Goal: Transaction & Acquisition: Purchase product/service

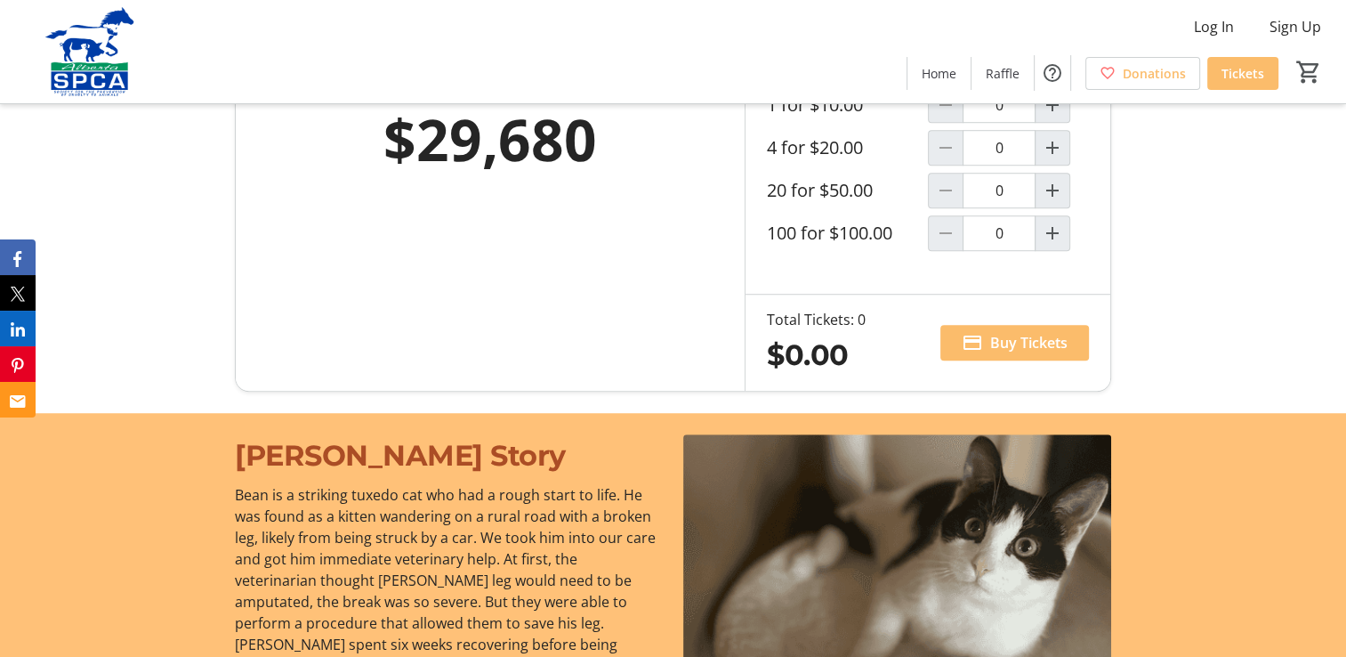
scroll to position [979, 0]
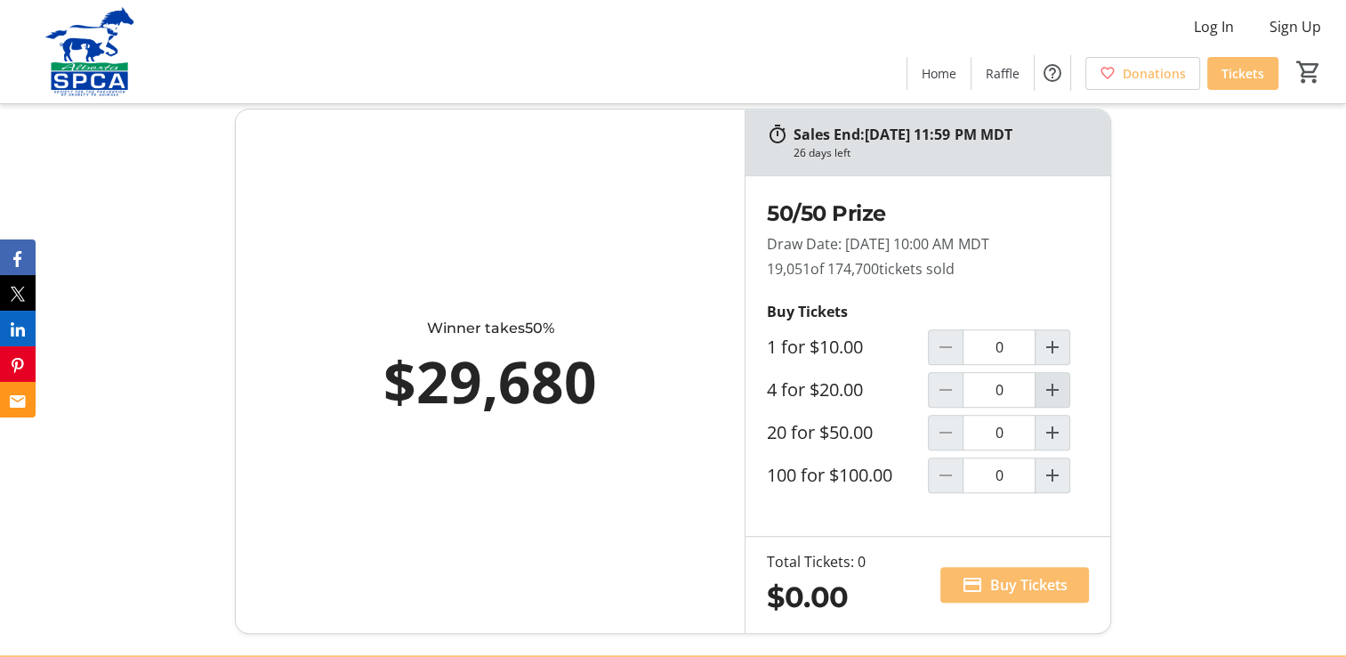
click at [1053, 386] on mat-icon "Increment by one" at bounding box center [1052, 389] width 21 height 21
type input "1"
click at [1019, 574] on span "Buy Tickets" at bounding box center [1028, 584] width 77 height 21
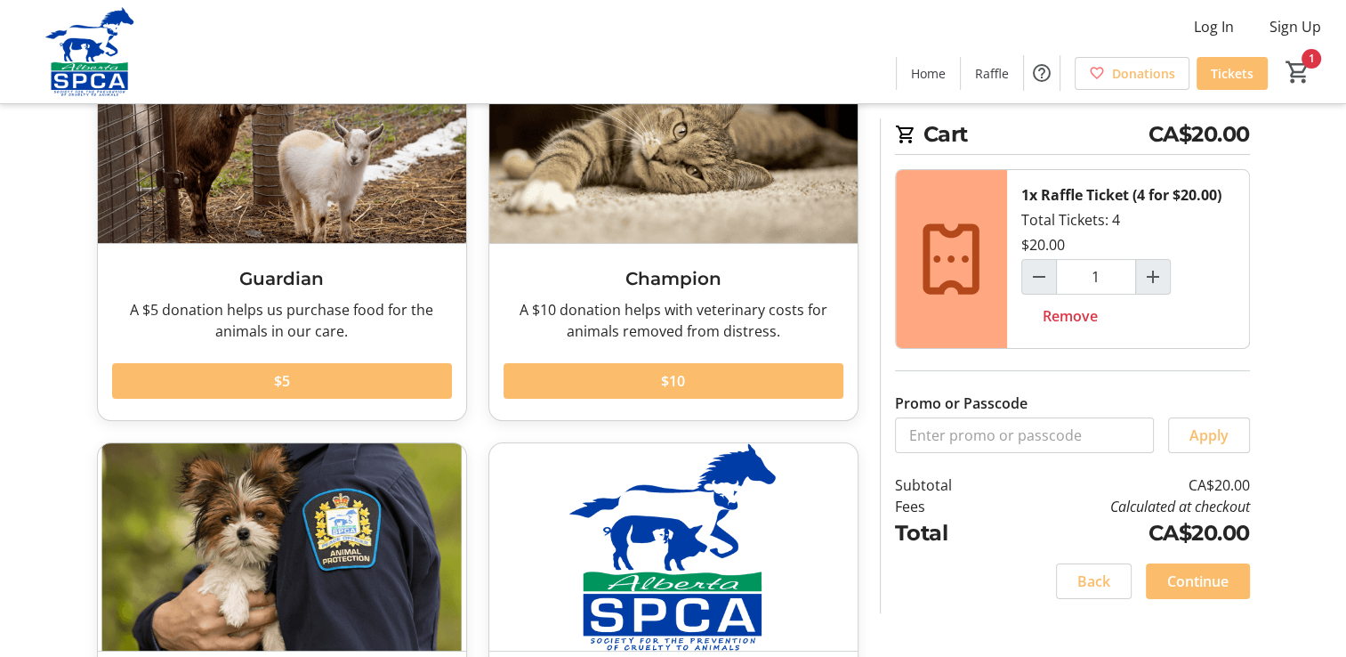
scroll to position [267, 0]
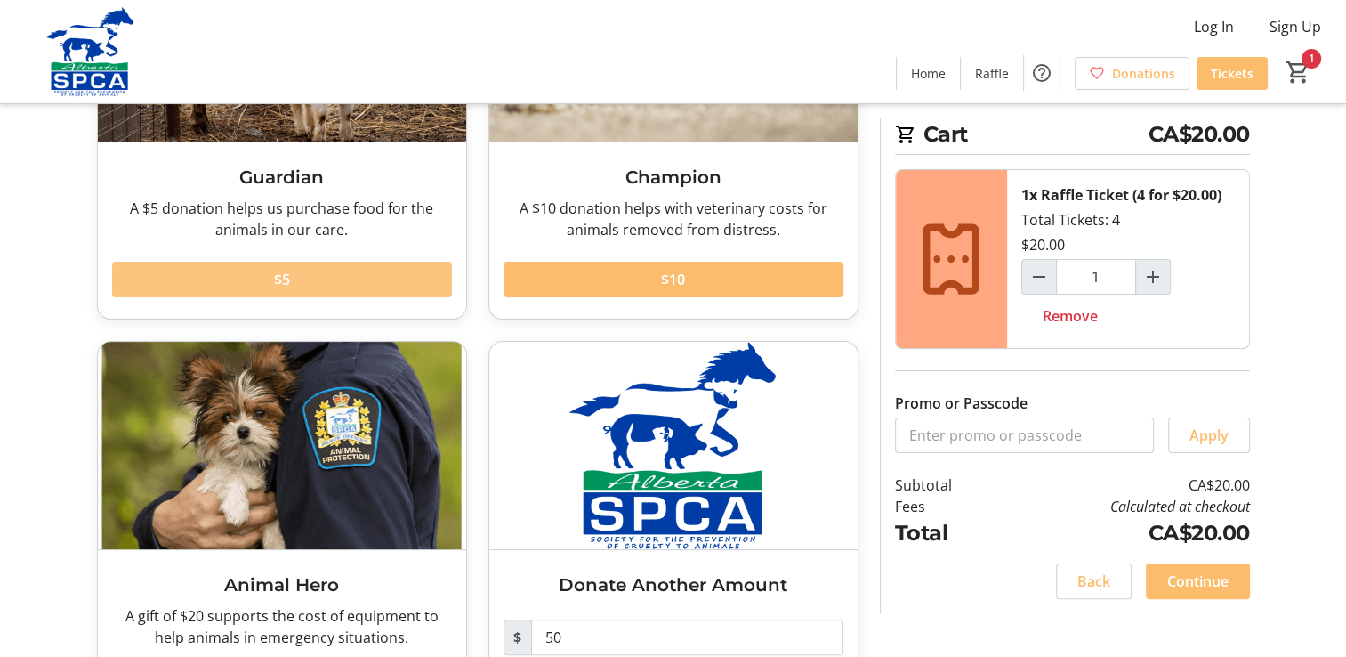
click at [402, 283] on span at bounding box center [282, 279] width 340 height 43
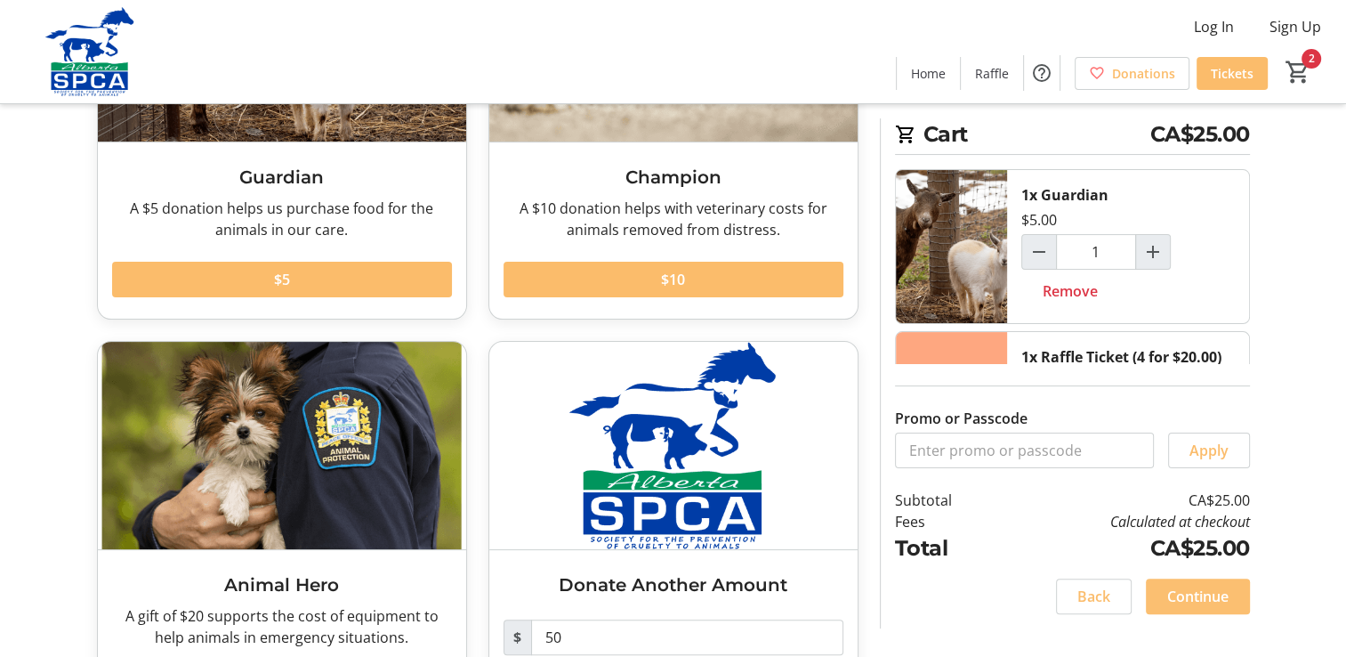
click at [1190, 598] on span "Continue" at bounding box center [1197, 595] width 61 height 21
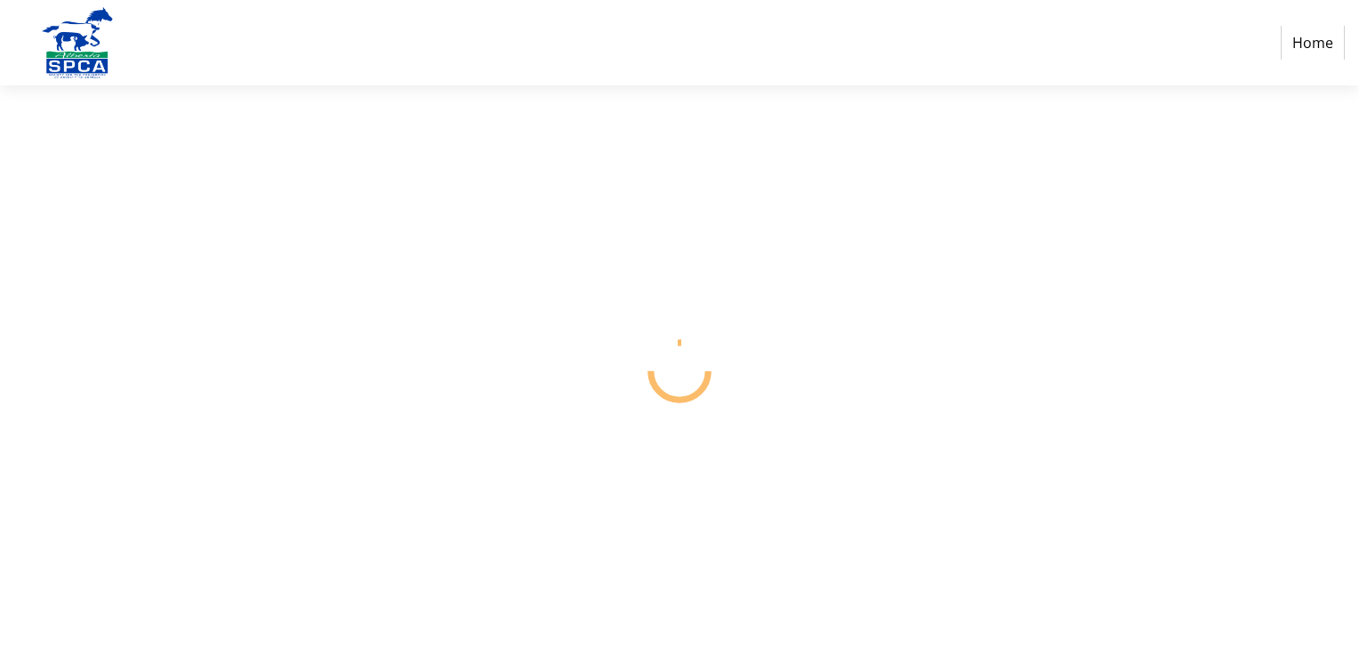
select select "CA"
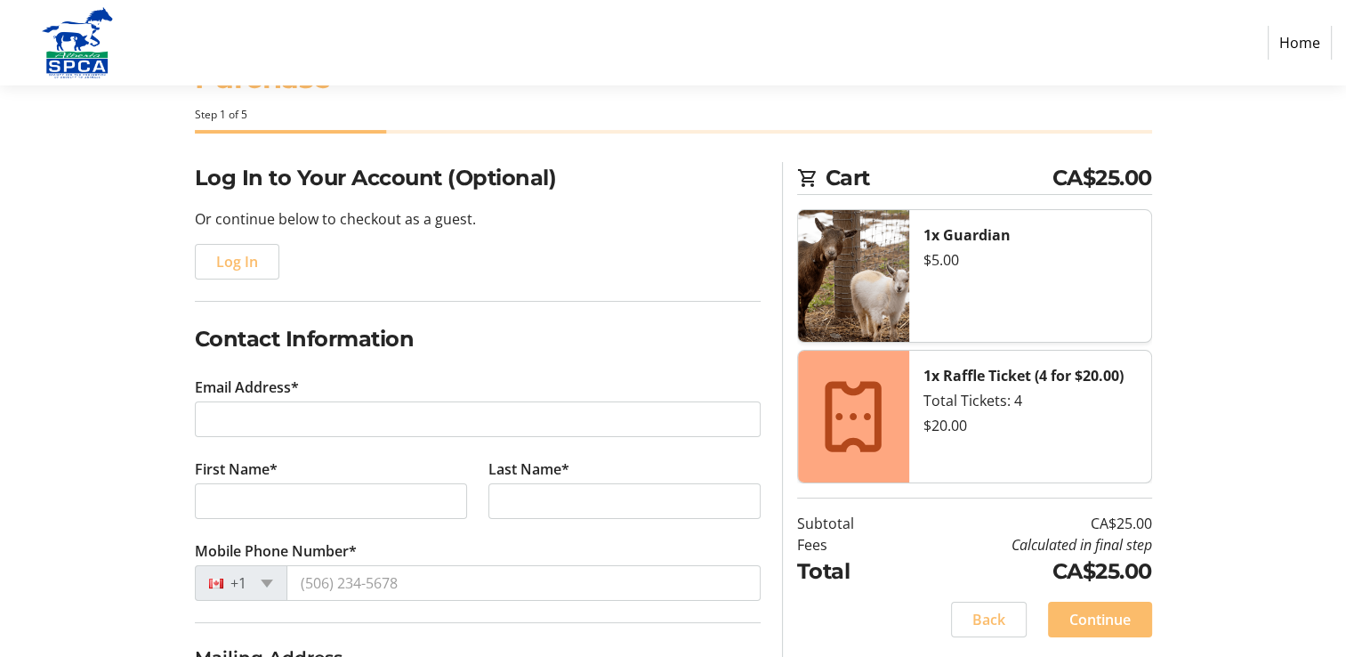
scroll to position [178, 0]
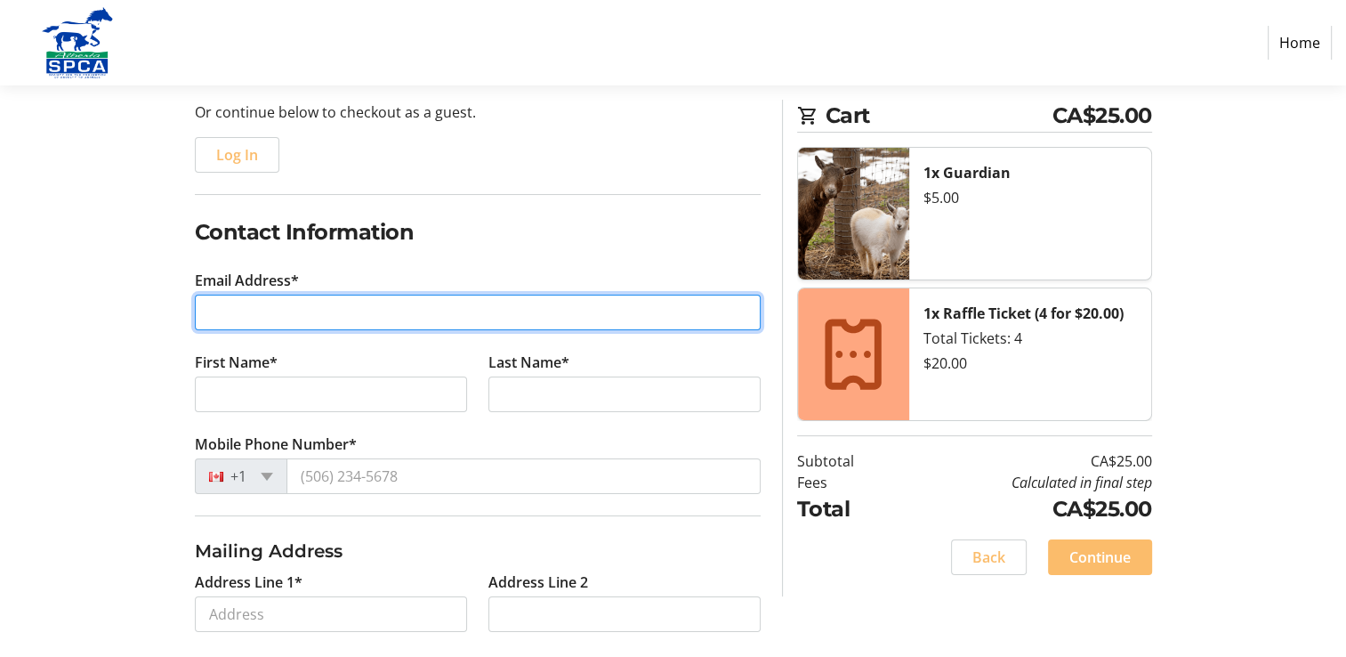
click at [331, 309] on input "Email Address*" at bounding box center [478, 312] width 566 height 36
type input "[EMAIL_ADDRESS][DOMAIN_NAME]"
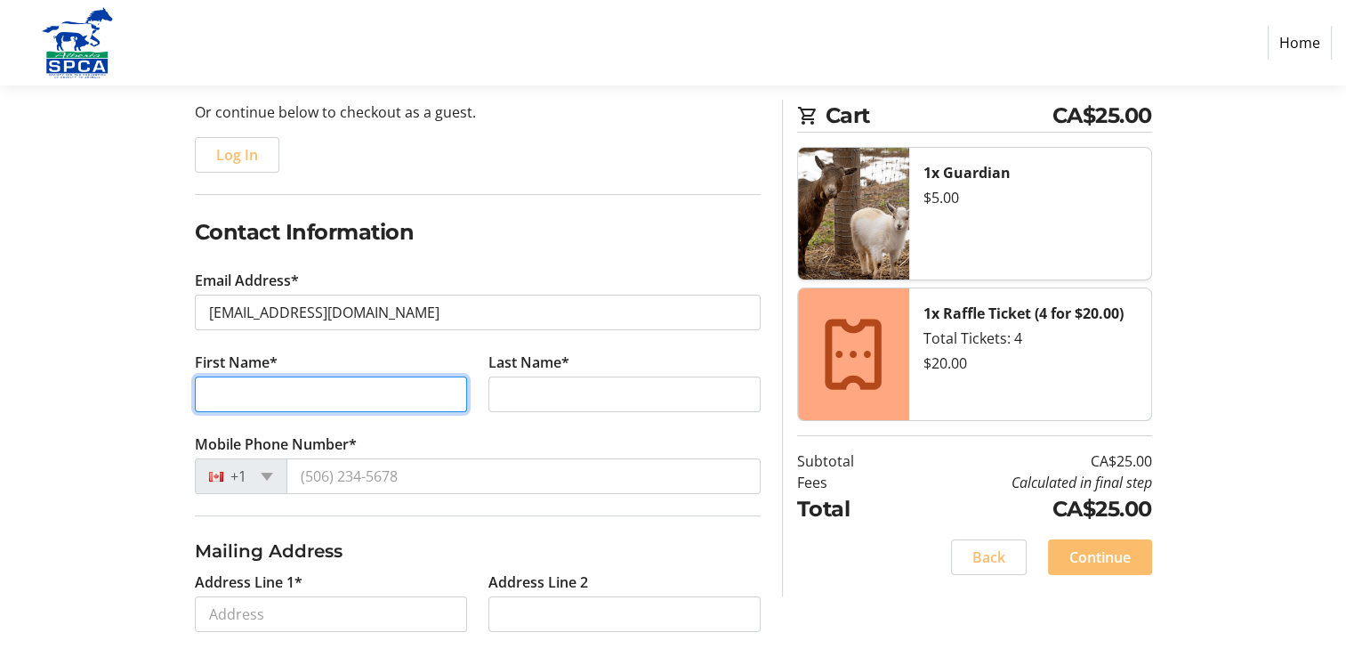
type input "[PERSON_NAME]"
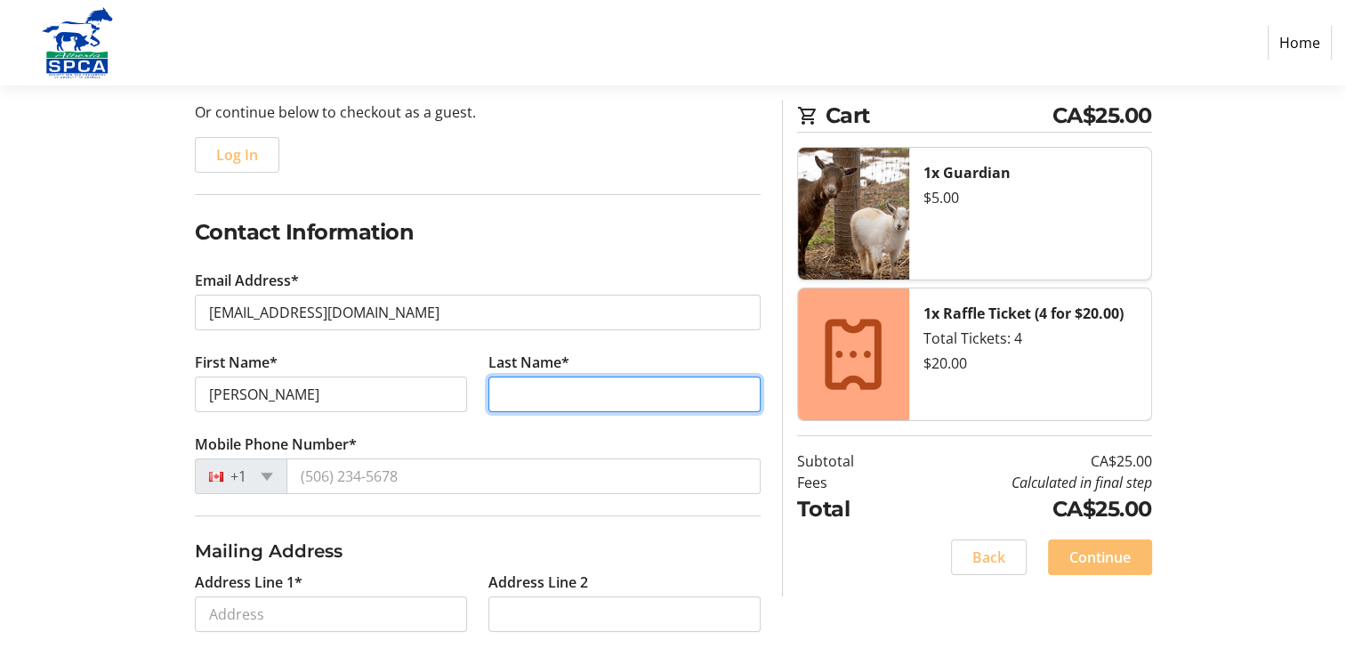
type input "Mark"
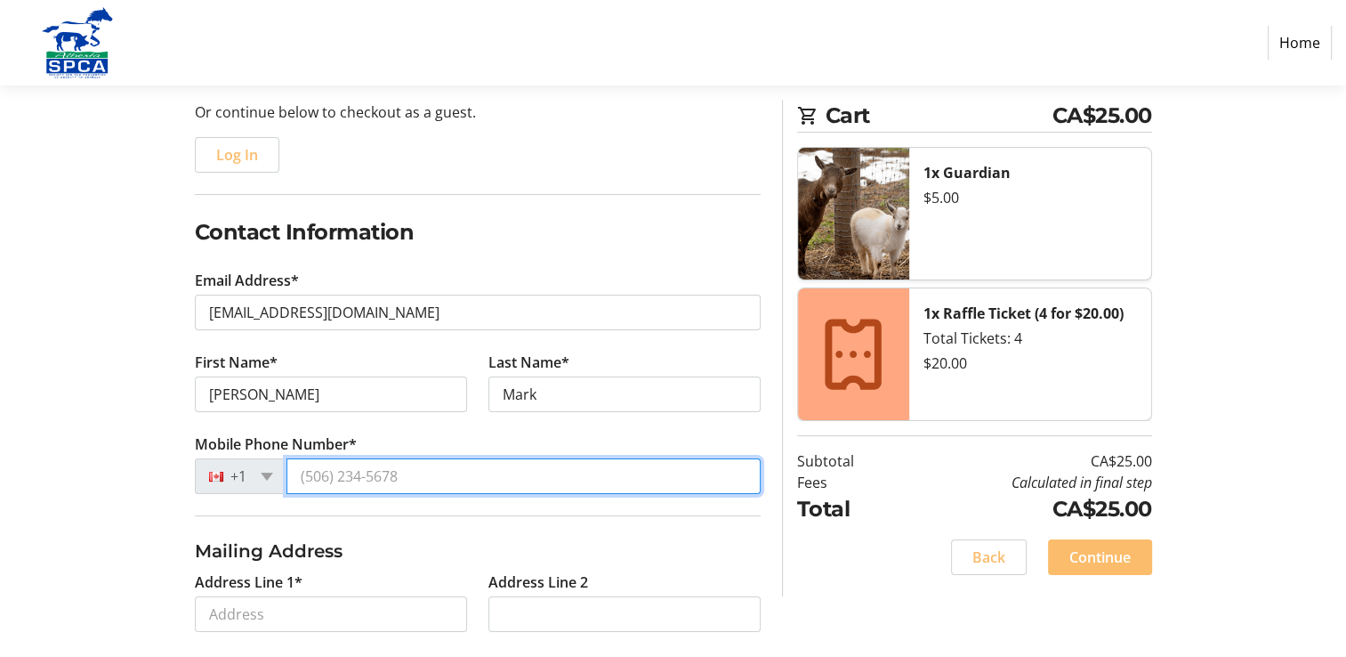
type input "[PHONE_NUMBER]"
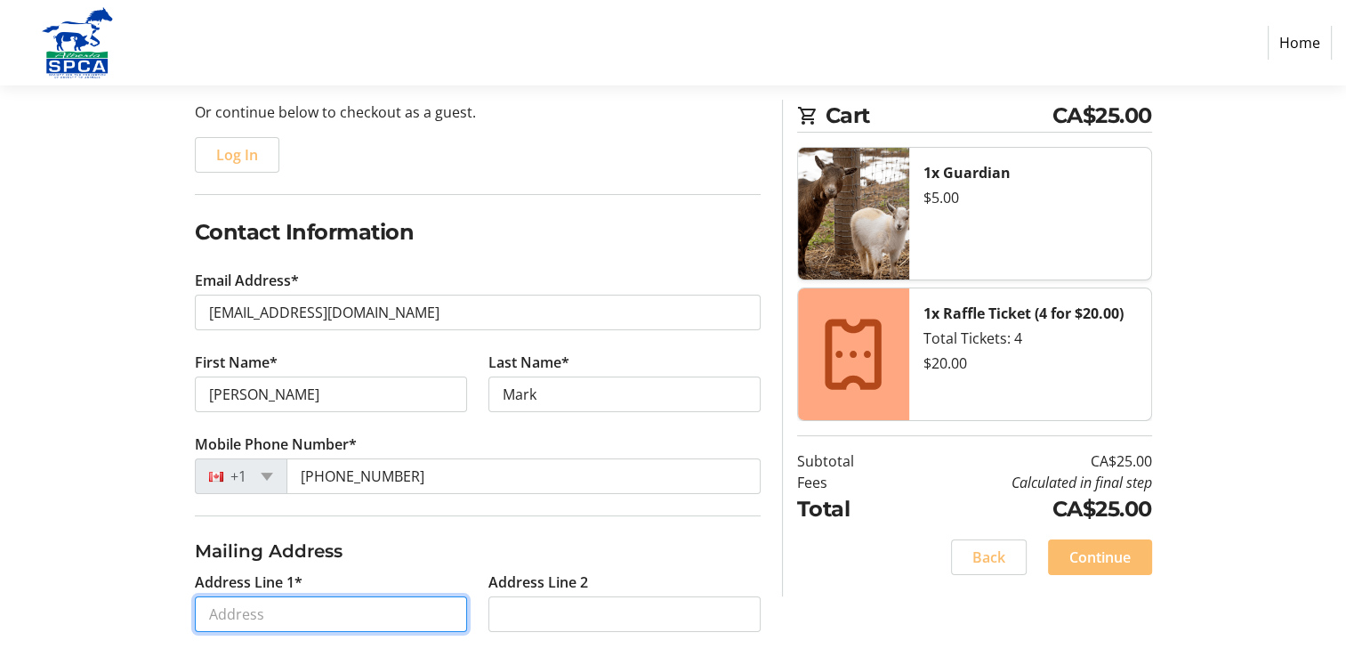
type input "PO Box 231"
type input "[GEOGRAPHIC_DATA]"
select select "AB"
type input "T0M 0X0"
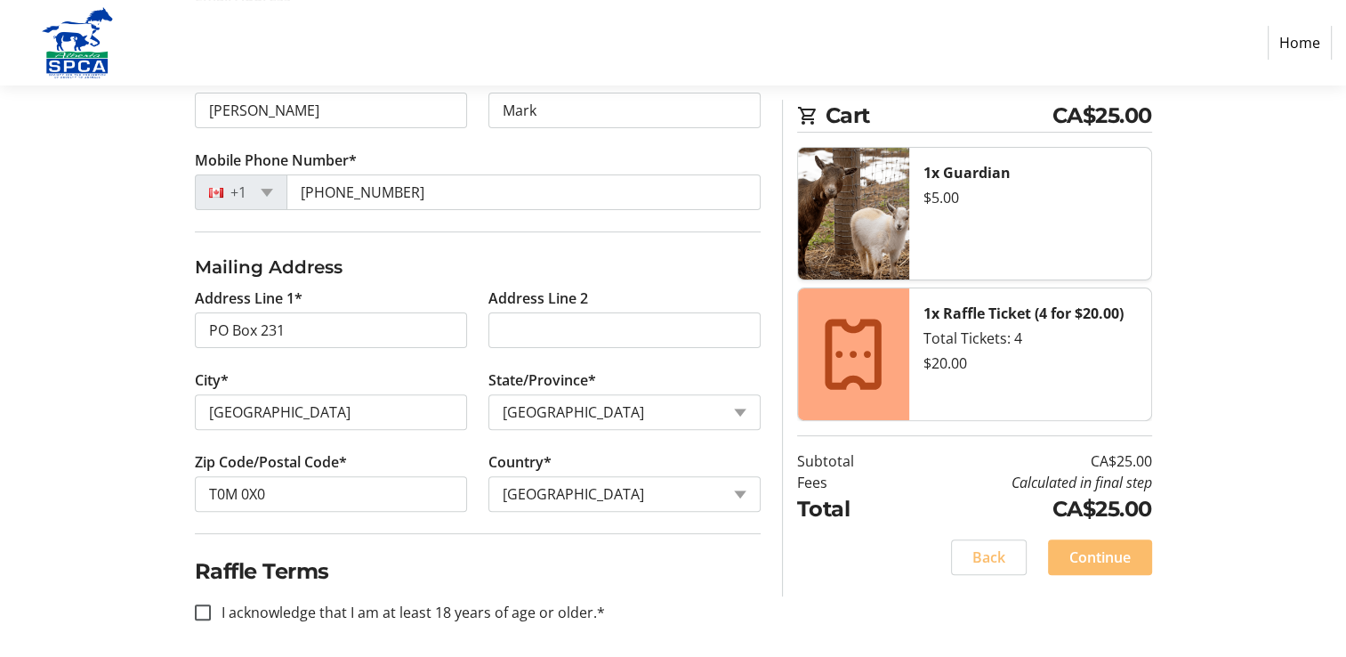
scroll to position [467, 0]
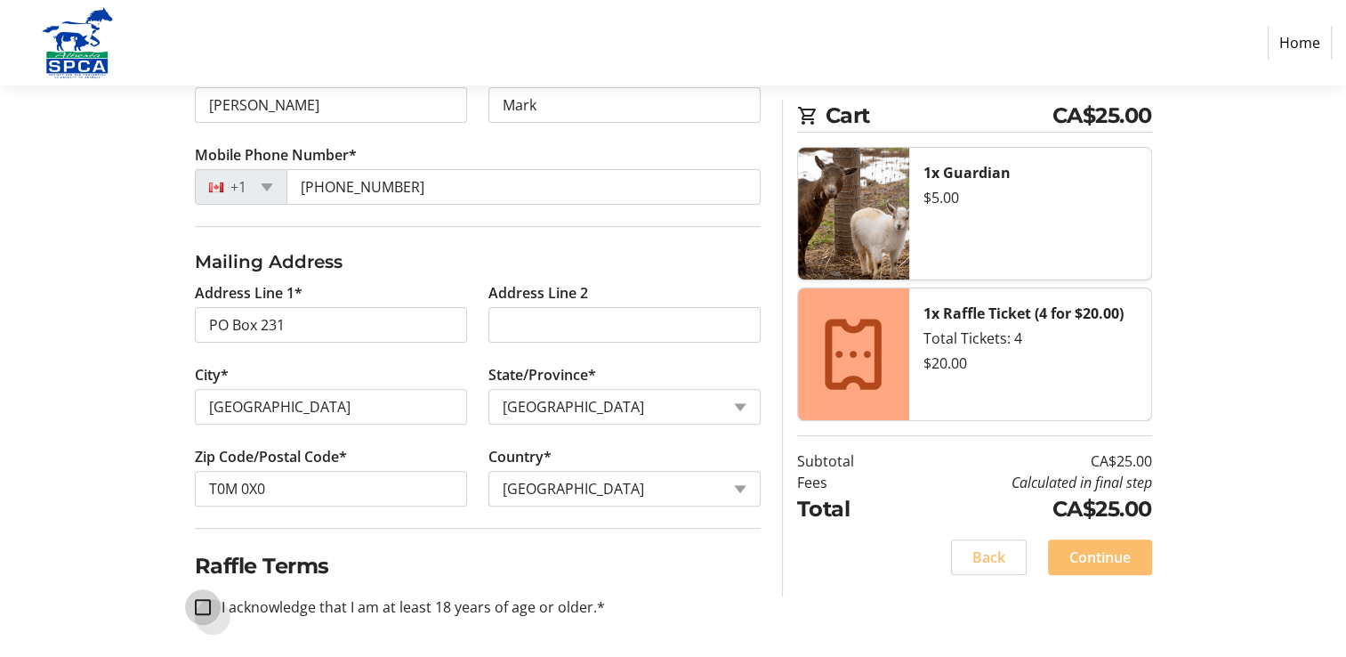
click at [206, 604] on input "I acknowledge that I am at least 18 years of age or older.*" at bounding box center [203, 607] width 16 height 16
checkbox input "true"
click at [1107, 557] on span "Continue" at bounding box center [1099, 556] width 61 height 21
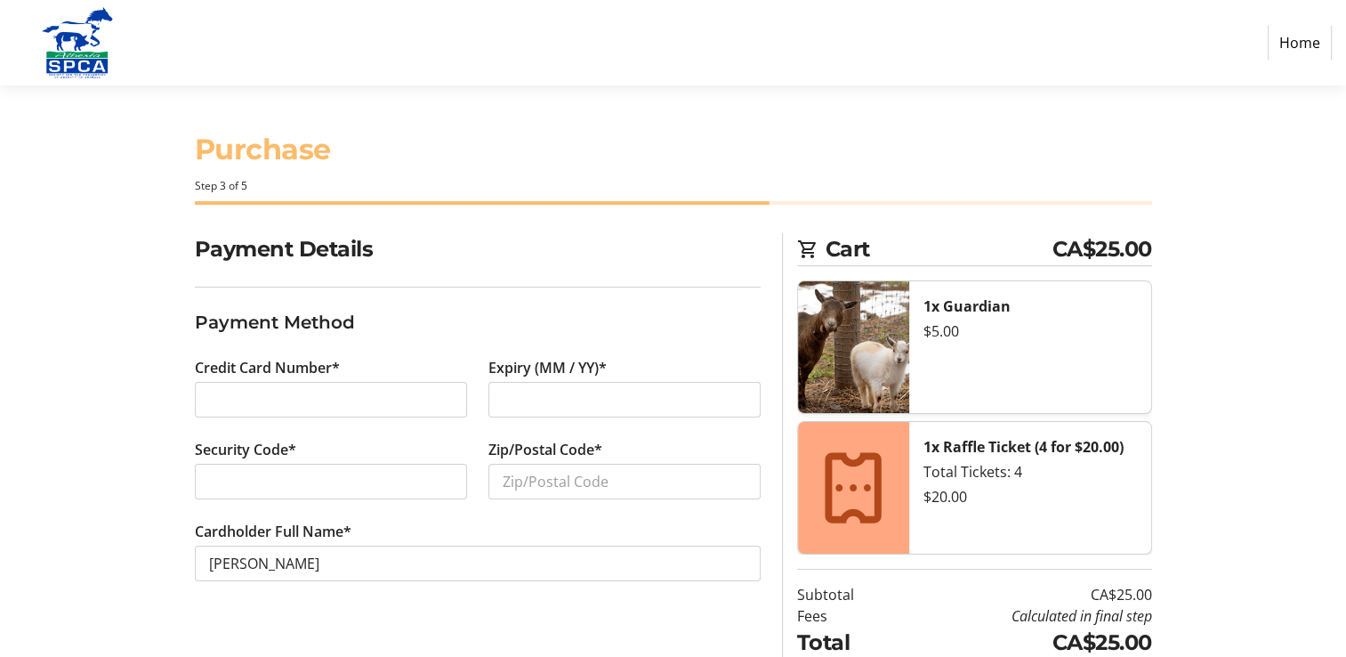
click at [128, 379] on div "Payment Details Payment Method Credit Card Number* Expiry (MM / YY)* Security C…" at bounding box center [673, 481] width 1174 height 496
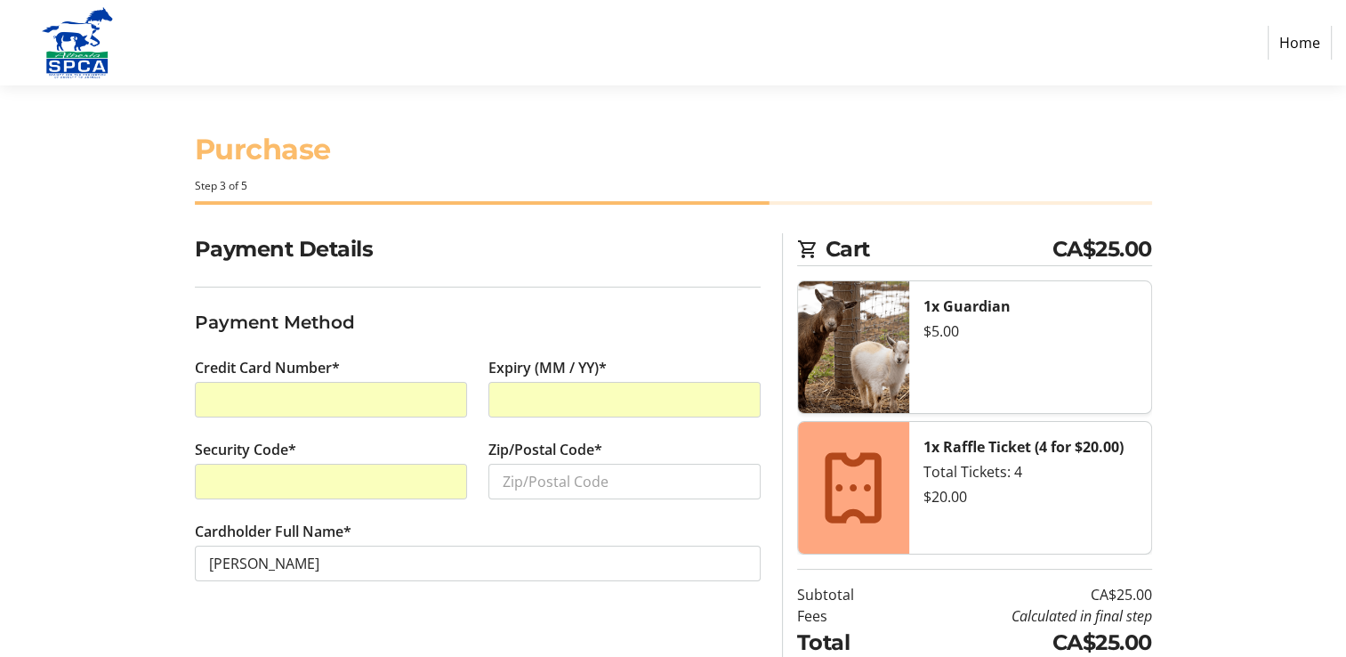
scroll to position [71, 0]
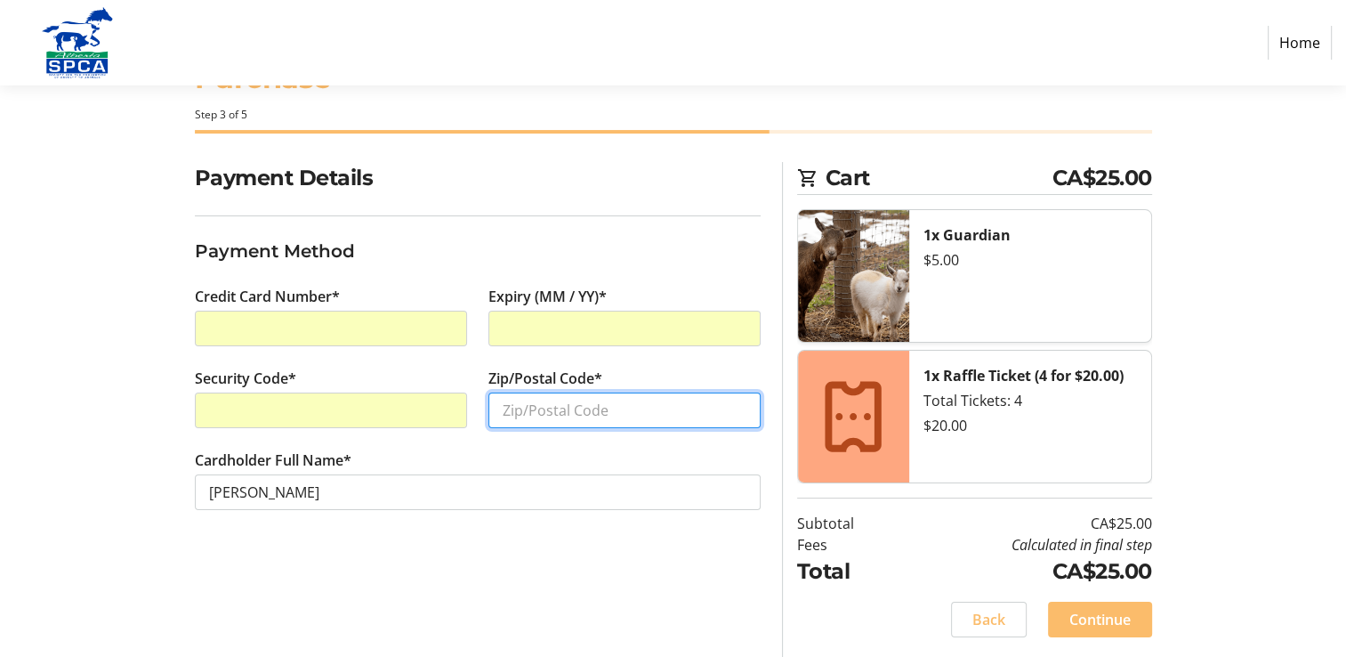
click at [580, 405] on input "Zip/Postal Code*" at bounding box center [624, 410] width 272 height 36
type input "T0M 0X0"
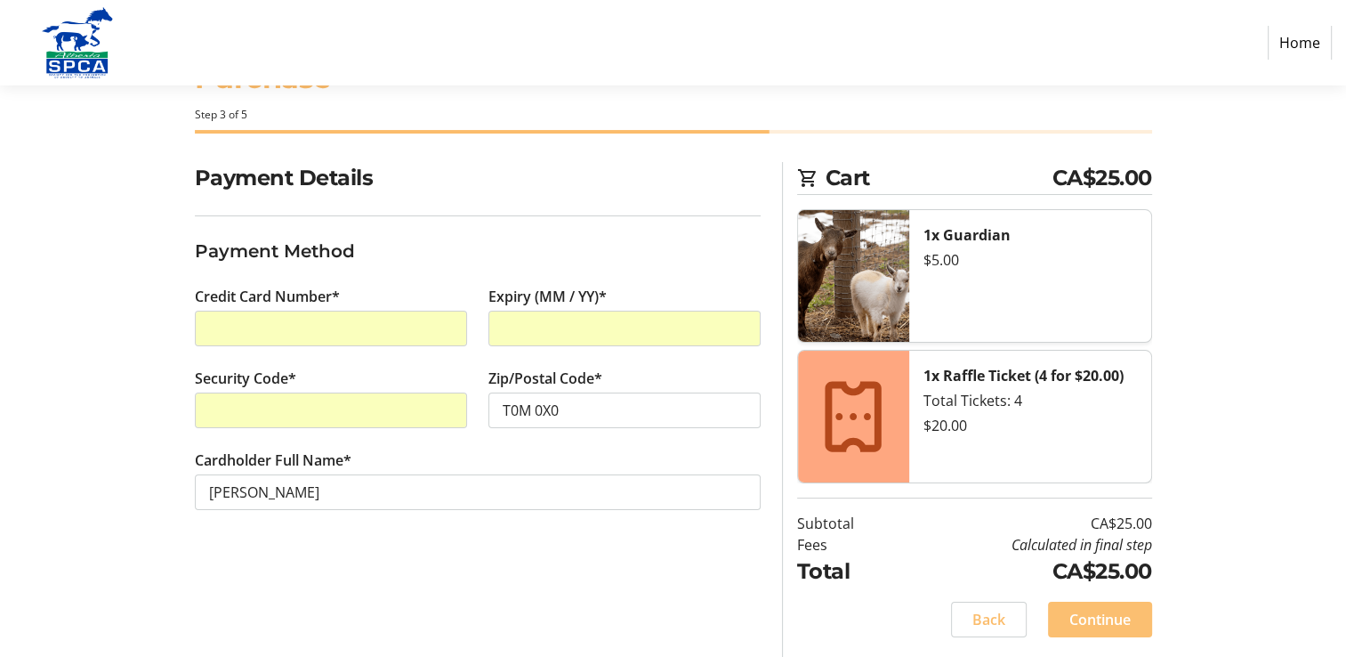
click at [1103, 614] on span "Continue" at bounding box center [1099, 618] width 61 height 21
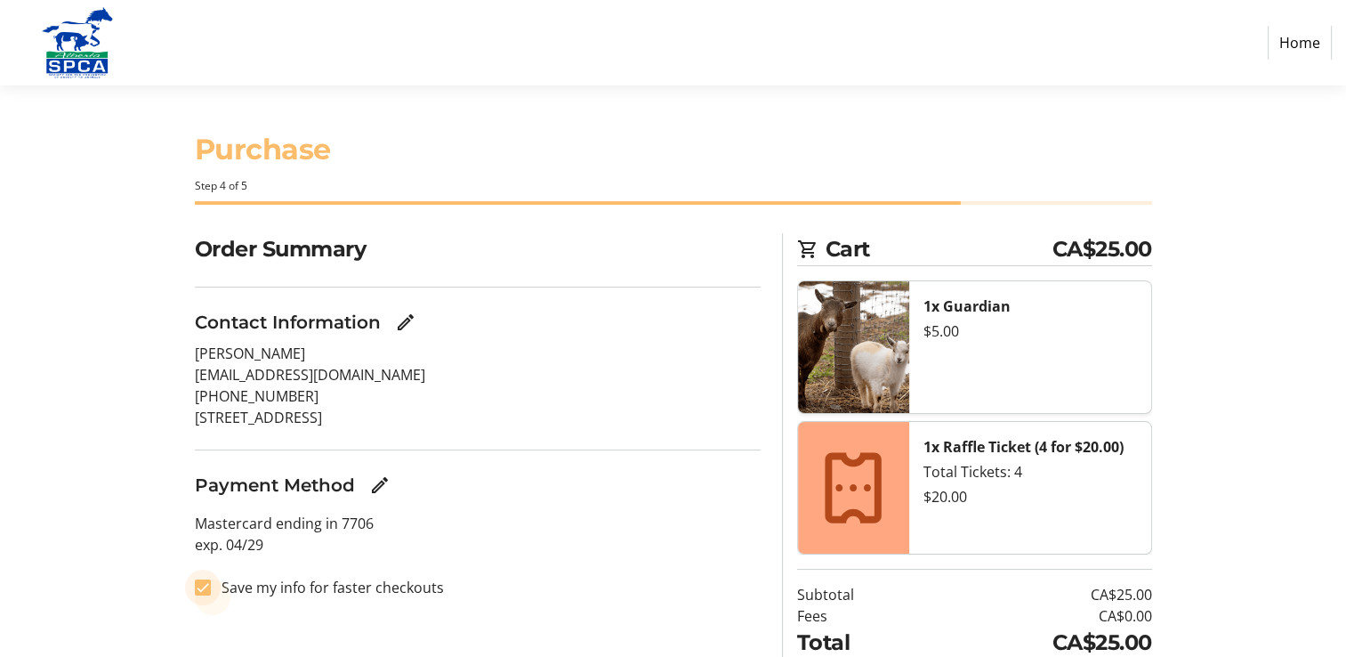
click at [198, 585] on input "Save my info for faster checkouts" at bounding box center [203, 587] width 16 height 16
checkbox input "false"
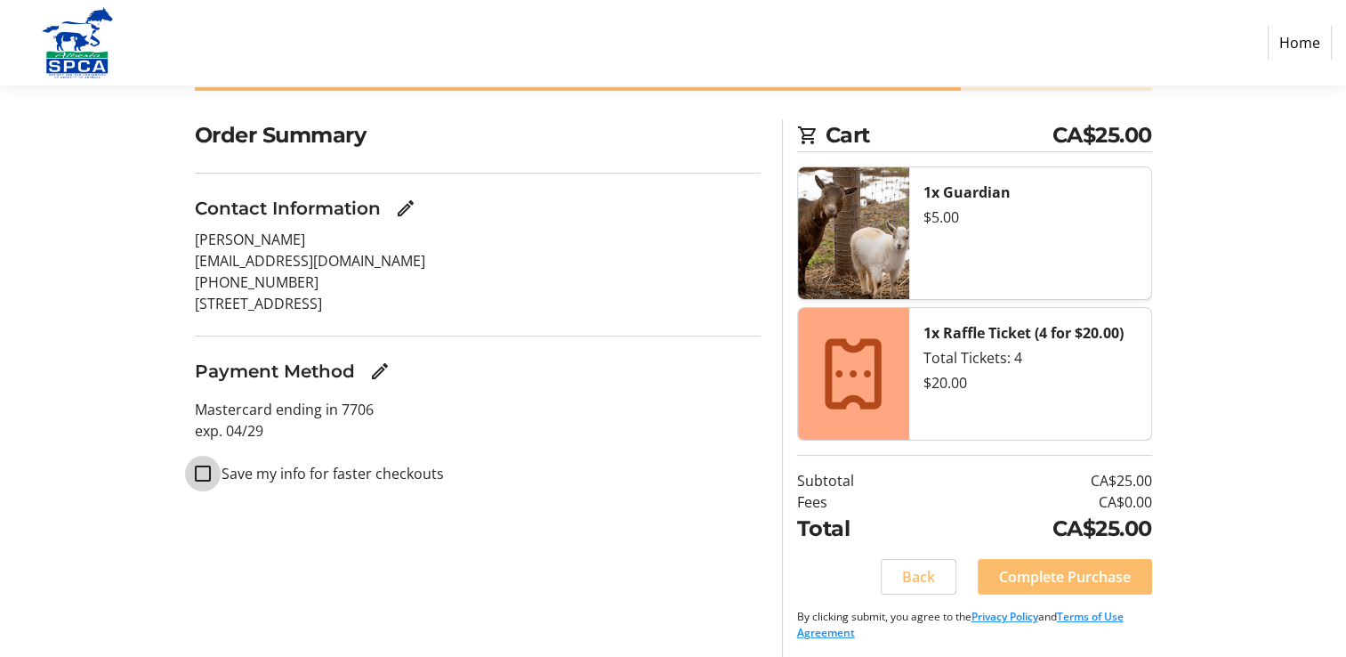
scroll to position [117, 0]
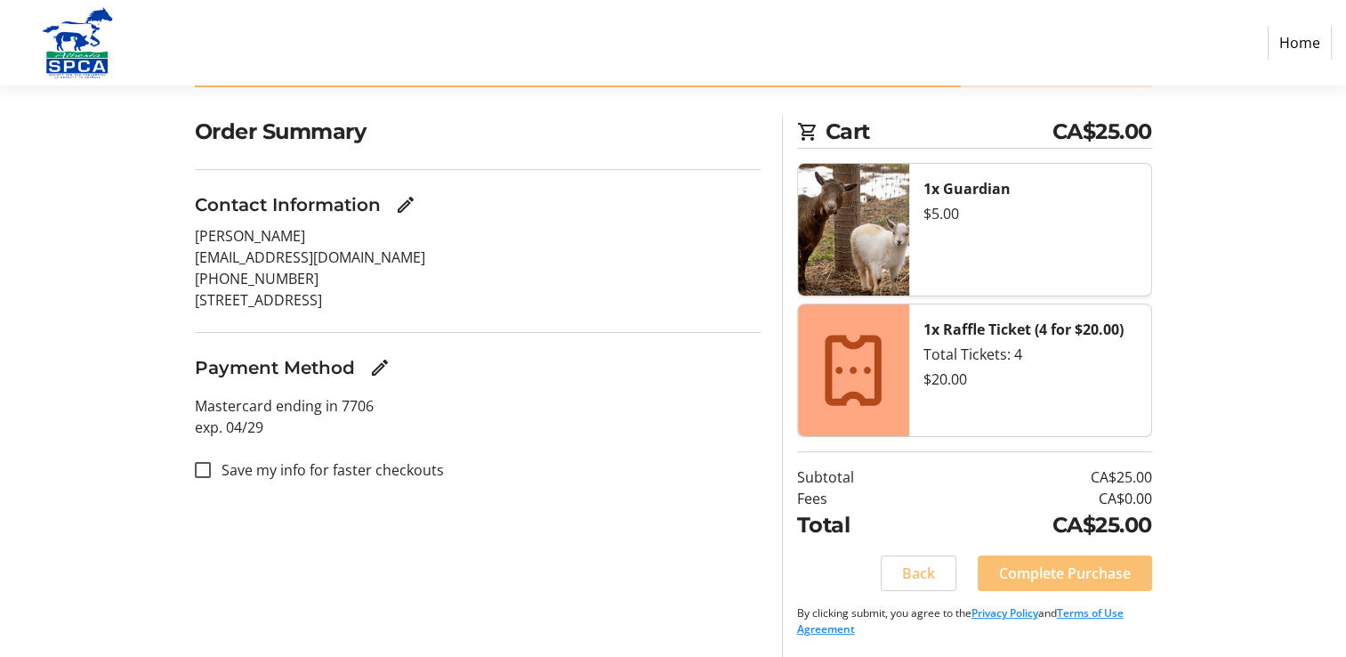
click at [1043, 564] on span "Complete Purchase" at bounding box center [1065, 572] width 132 height 21
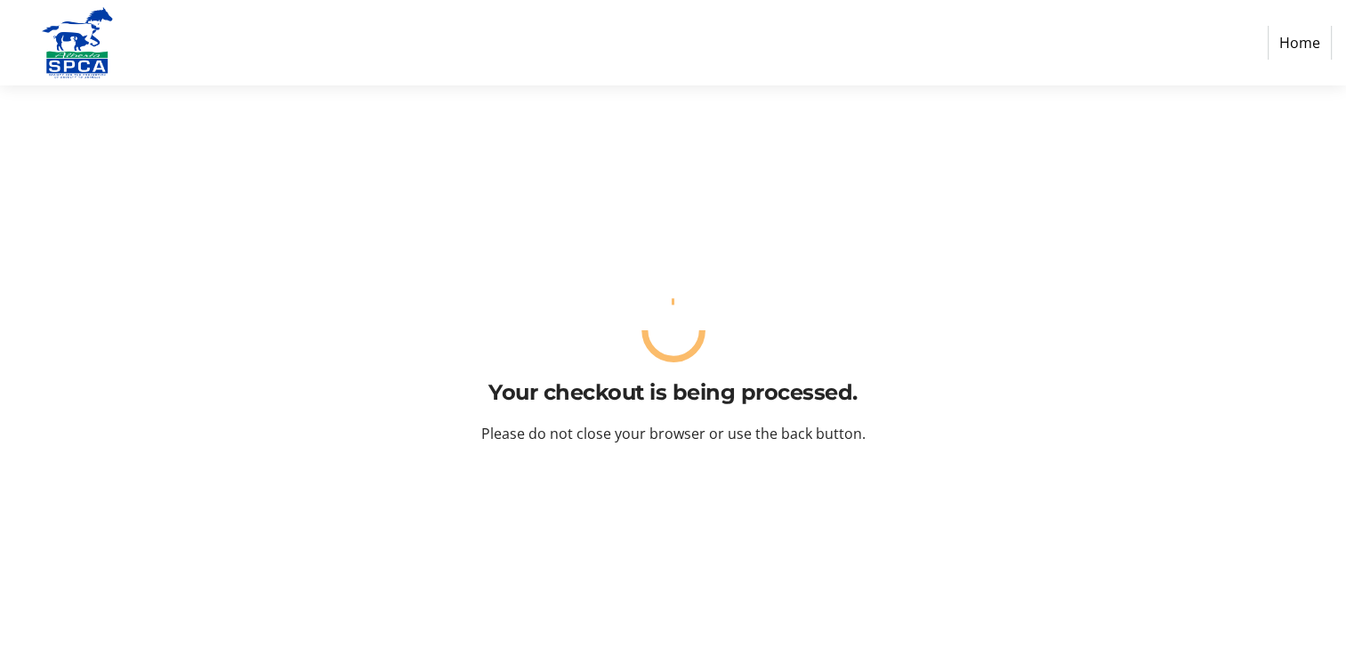
scroll to position [0, 0]
